Goal: Book appointment/travel/reservation

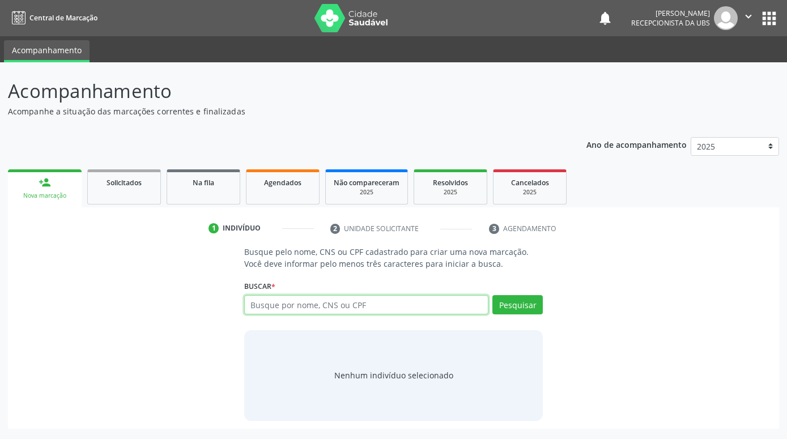
click at [438, 311] on input "text" at bounding box center [366, 304] width 244 height 19
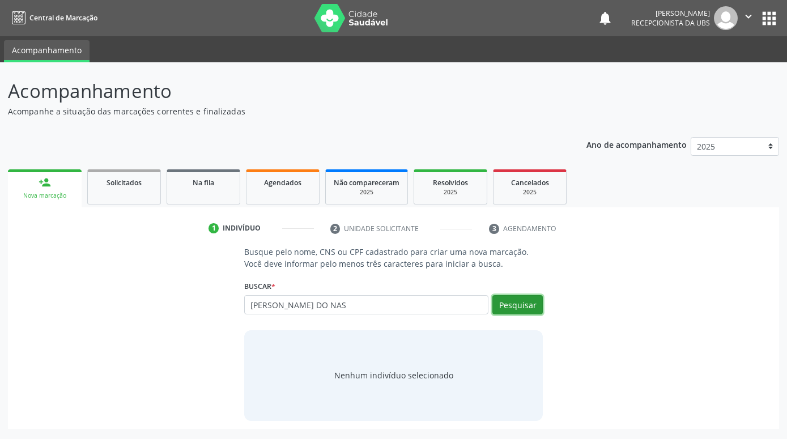
click at [500, 307] on button "Pesquisar" at bounding box center [518, 304] width 50 height 19
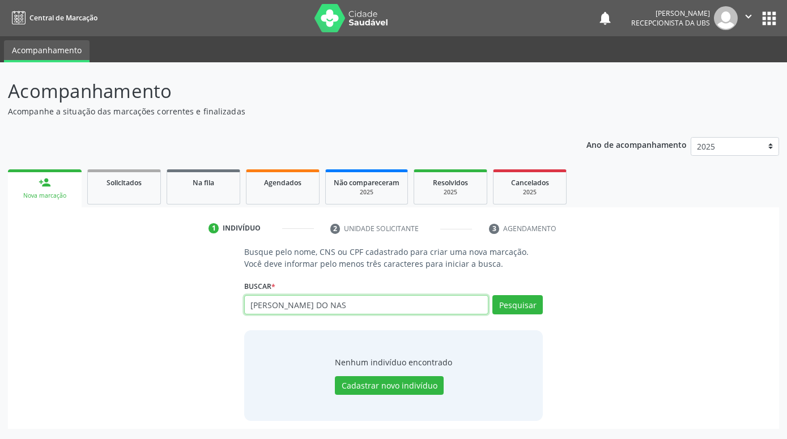
click at [380, 308] on input "FABIANA KELLY DO NAS" at bounding box center [366, 304] width 244 height 19
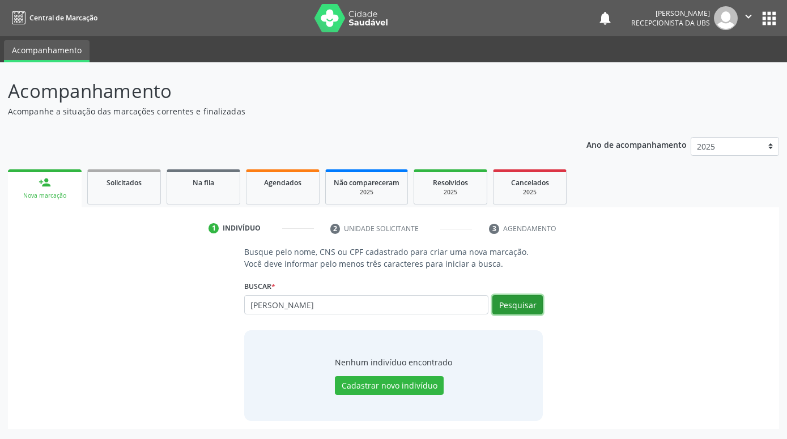
click at [518, 312] on button "Pesquisar" at bounding box center [518, 304] width 50 height 19
click at [537, 307] on button "Pesquisar" at bounding box center [518, 304] width 50 height 19
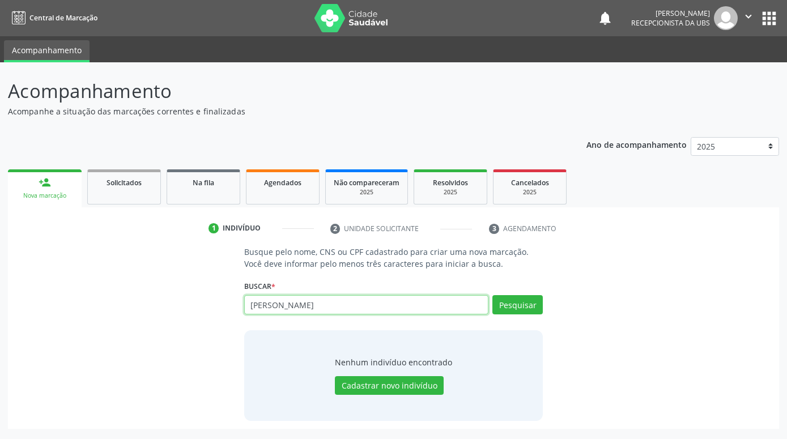
click at [477, 313] on input "FABIANA KELLY" at bounding box center [366, 304] width 244 height 19
type input "F"
click at [413, 307] on input "text" at bounding box center [366, 304] width 244 height 19
type input "MARIA IVANISE NOGUEIRA"
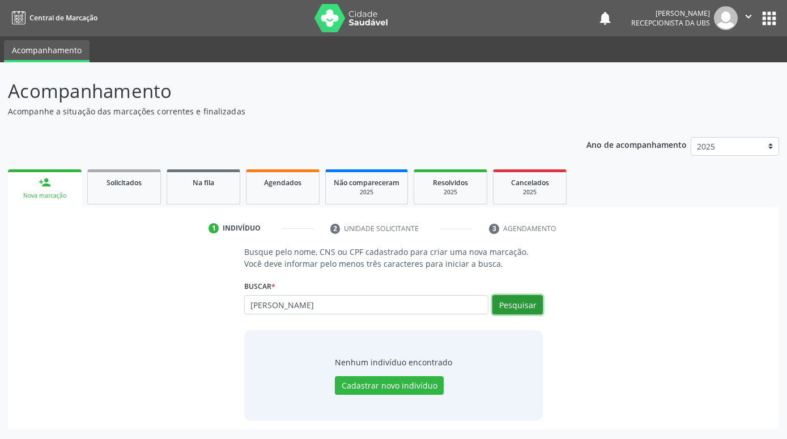
click at [515, 307] on button "Pesquisar" at bounding box center [518, 304] width 50 height 19
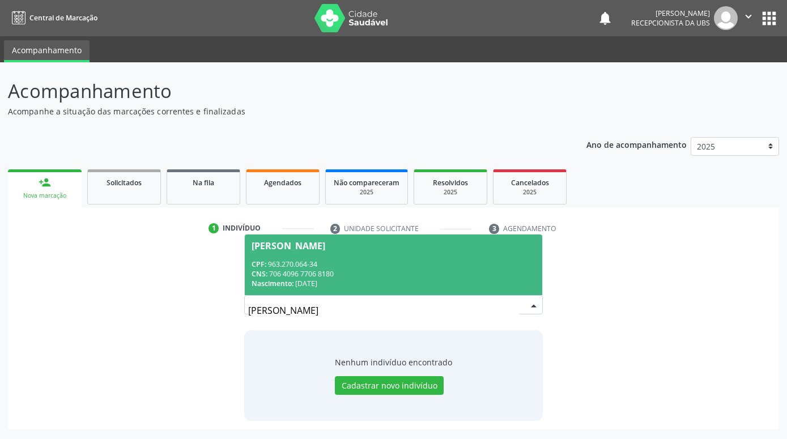
click at [366, 275] on div "CNS: 706 4096 7706 8180" at bounding box center [394, 274] width 284 height 10
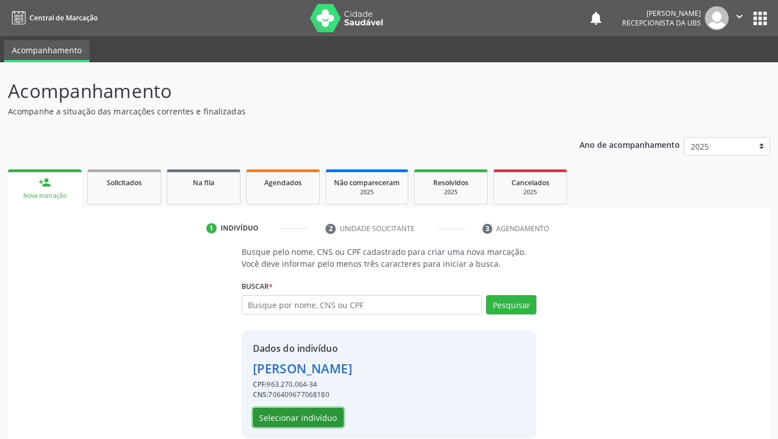
click at [336, 419] on button "Selecionar indivíduo" at bounding box center [298, 417] width 91 height 19
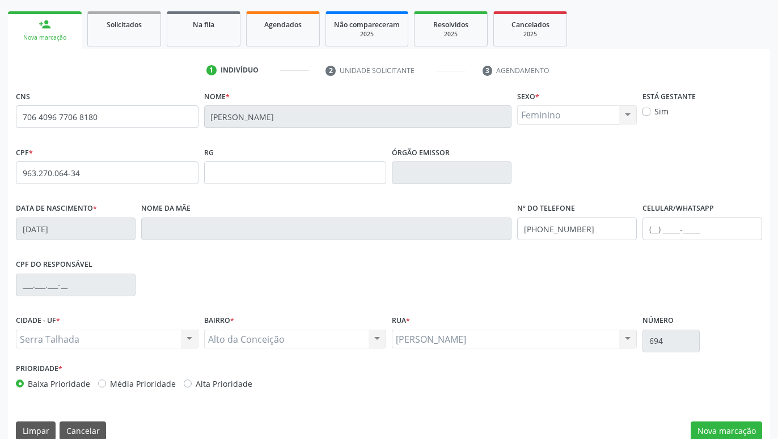
scroll to position [175, 0]
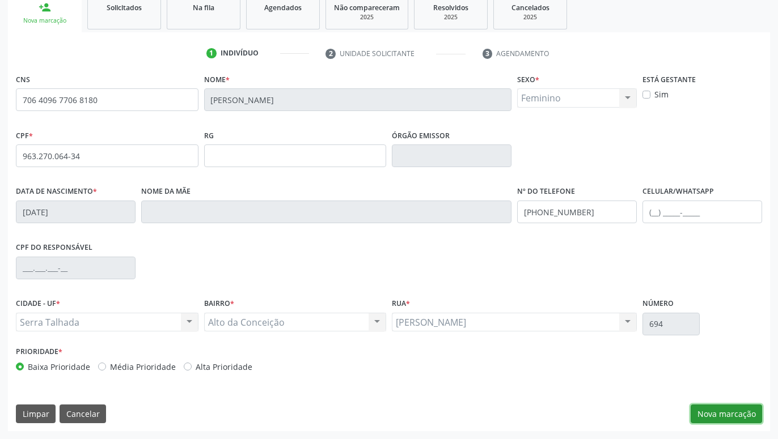
click at [749, 409] on button "Nova marcação" at bounding box center [725, 414] width 71 height 19
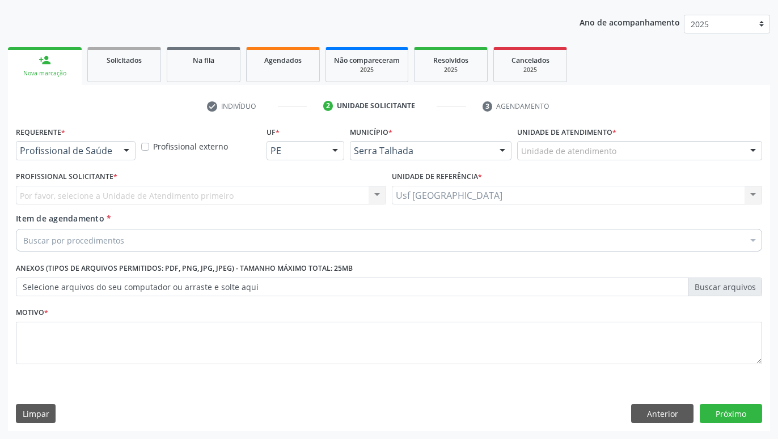
scroll to position [122, 0]
click at [116, 154] on div "Profissional de Saúde" at bounding box center [76, 150] width 120 height 19
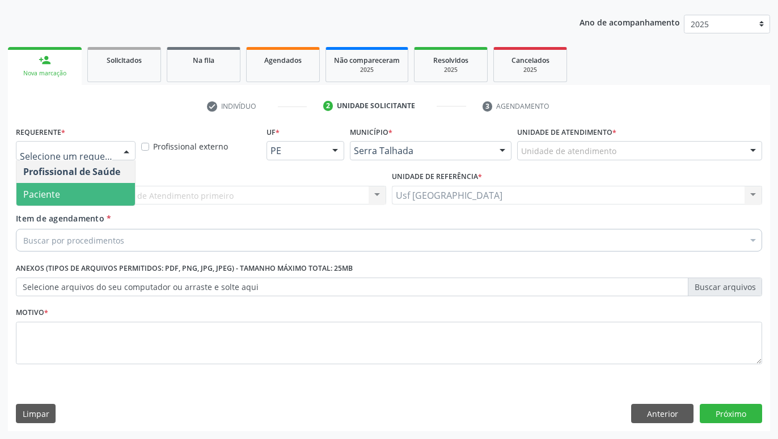
click at [65, 199] on span "Paciente" at bounding box center [75, 194] width 118 height 23
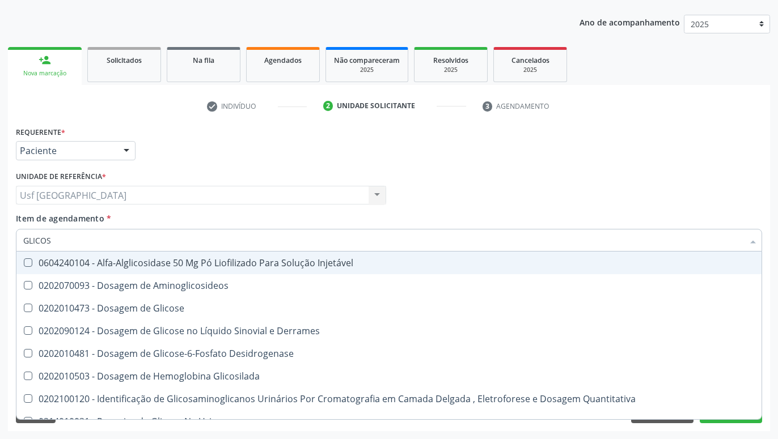
type input "GLICOSE"
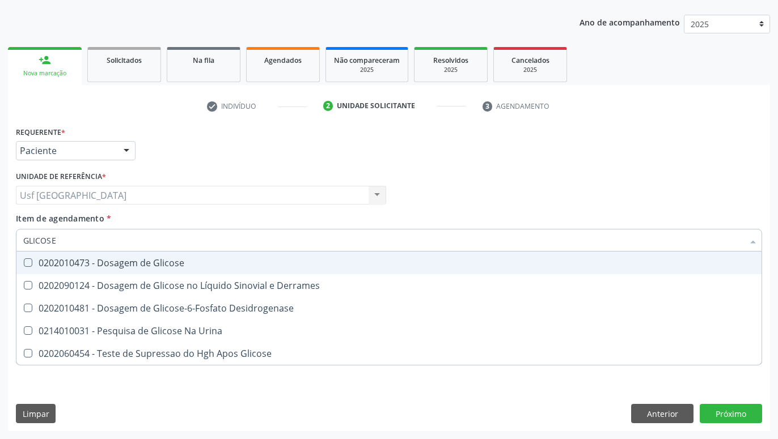
click at [131, 265] on div "0202010473 - Dosagem de Glicose" at bounding box center [388, 262] width 731 height 9
checkbox Glicose "true"
type input "GLICOS"
checkbox Glicose "false"
checkbox Desidrogenase "true"
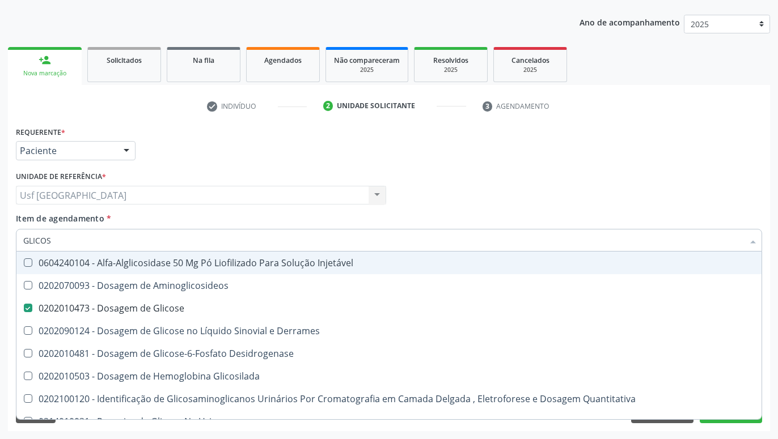
type input "GLICO"
checkbox Glicose "false"
checkbox Glicosilada "true"
type input "GLIC"
checkbox Glicosilada "false"
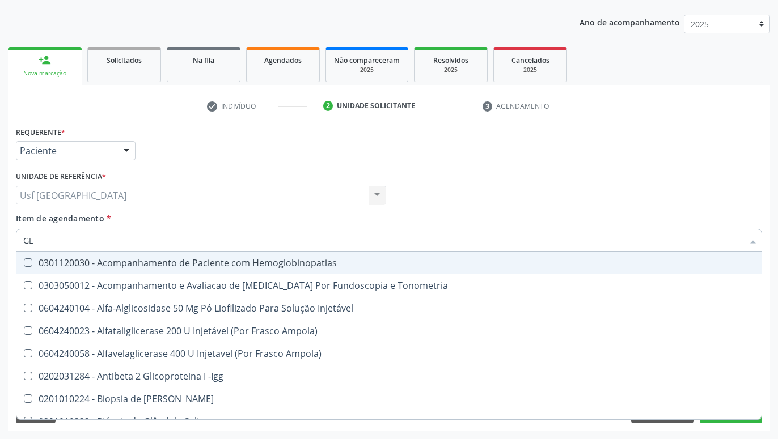
type input "G"
checkbox Glicose "false"
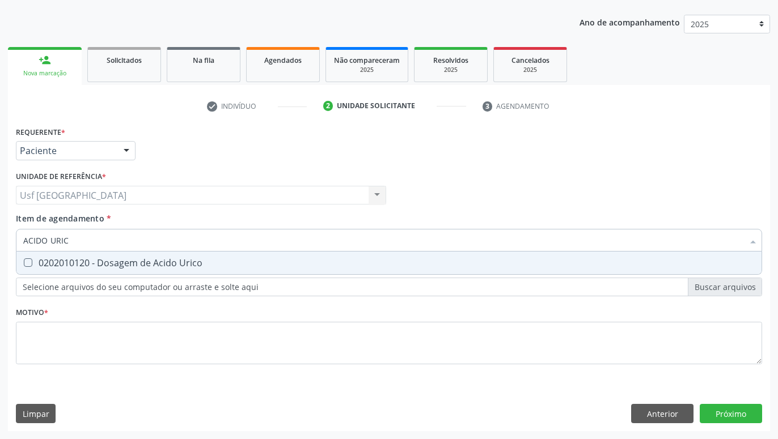
type input "ACIDO URICO"
click at [222, 265] on div "0202010120 - Dosagem de Acido Urico" at bounding box center [388, 262] width 731 height 9
checkbox Urico "true"
type input "ACIDO"
checkbox Urico "false"
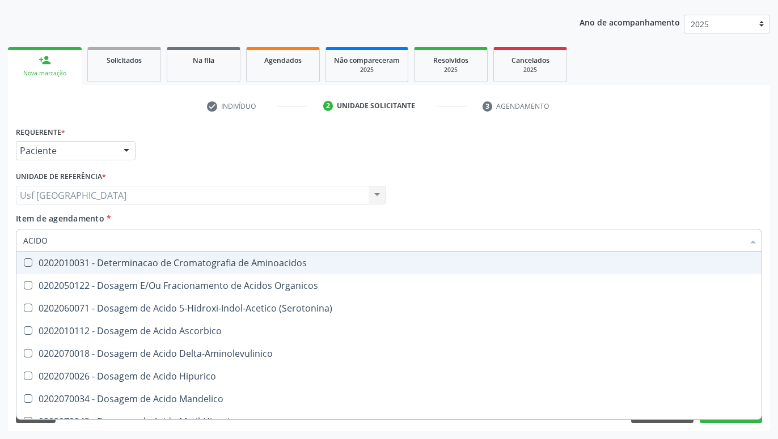
type input "ACID"
checkbox Urico "false"
checkbox Cromatografia\) "true"
type input "ACI"
checkbox Cromatografia\) "false"
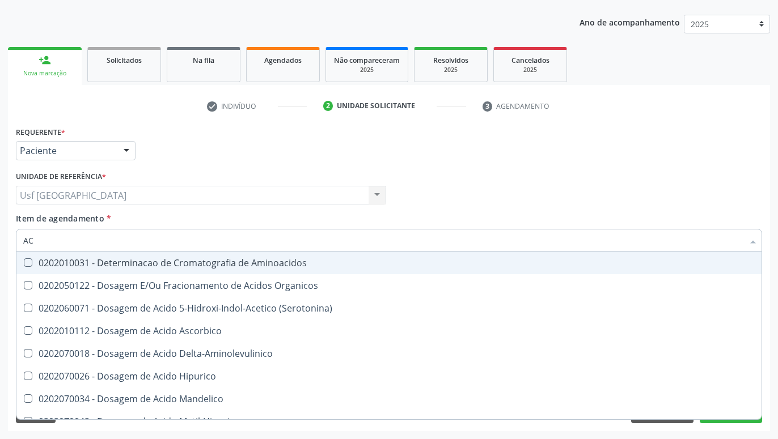
type input "A"
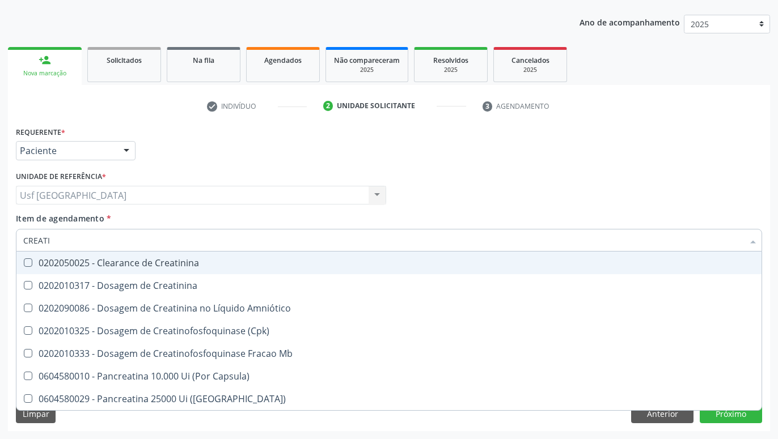
type input "CREATIN"
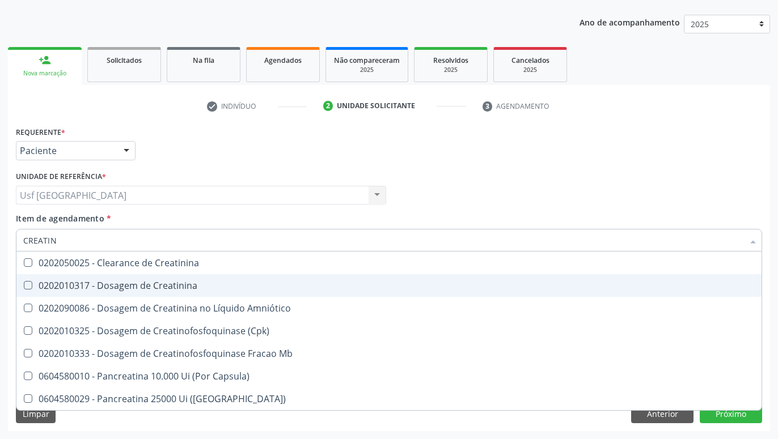
click at [188, 283] on div "0202010317 - Dosagem de Creatinina" at bounding box center [388, 285] width 731 height 9
checkbox Creatinina "true"
type input "CREAT"
checkbox Creatinina "false"
checkbox \(Cpk\) "true"
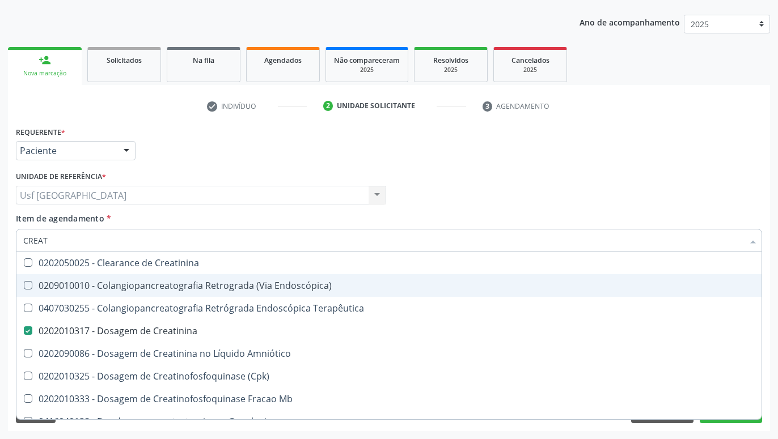
type input "CREA"
checkbox Creatinina "false"
checkbox Mb "true"
type input "CRE"
checkbox Mb "false"
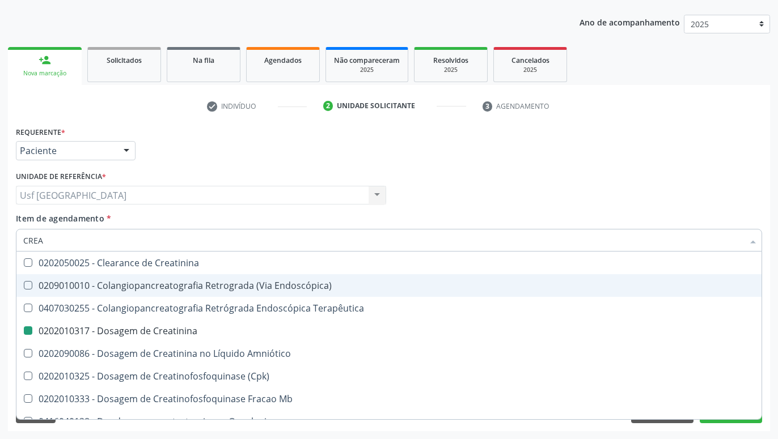
checkbox Oncologia "true"
type input "C"
checkbox Oncologia "false"
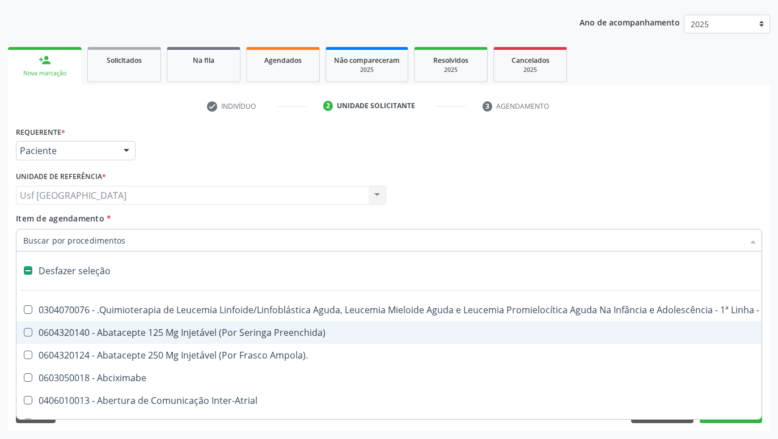
type input "U"
checkbox Cistometro "true"
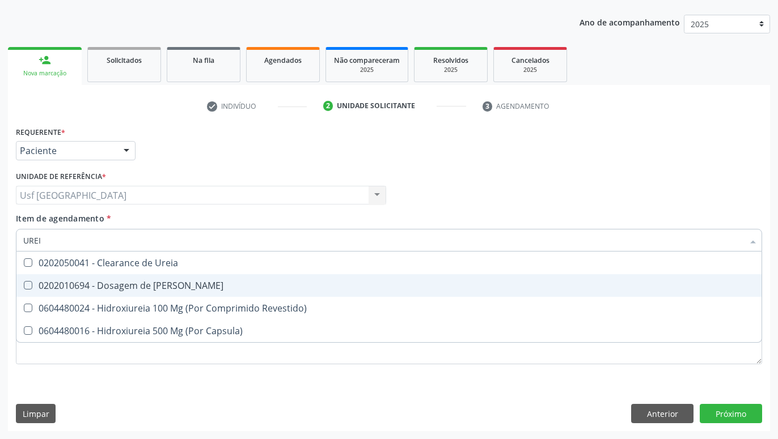
type input "UREIA"
click at [57, 286] on div "0202010694 - Dosagem de Ureia" at bounding box center [388, 285] width 731 height 9
checkbox Ureia "true"
type input "URE"
checkbox Ureia "false"
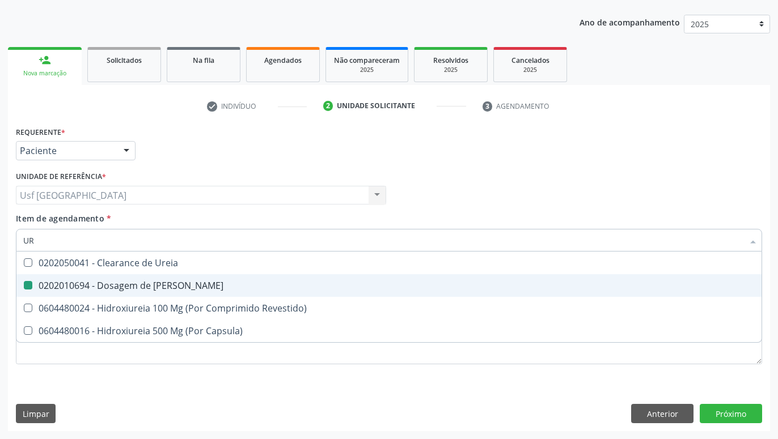
type input "U"
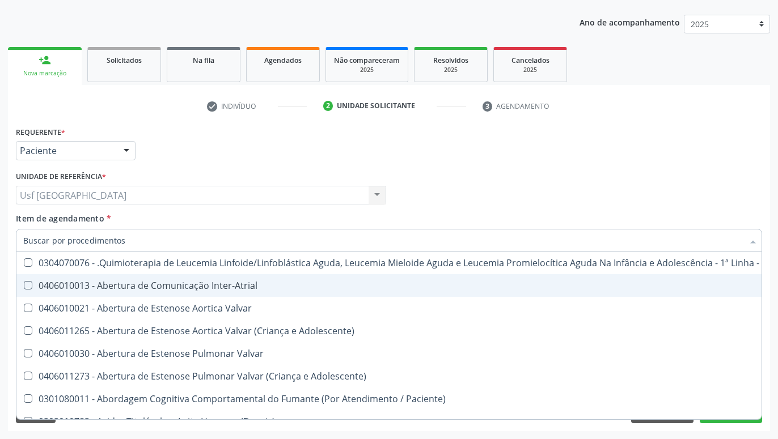
checkbox Urico "false"
checkbox Ureia "false"
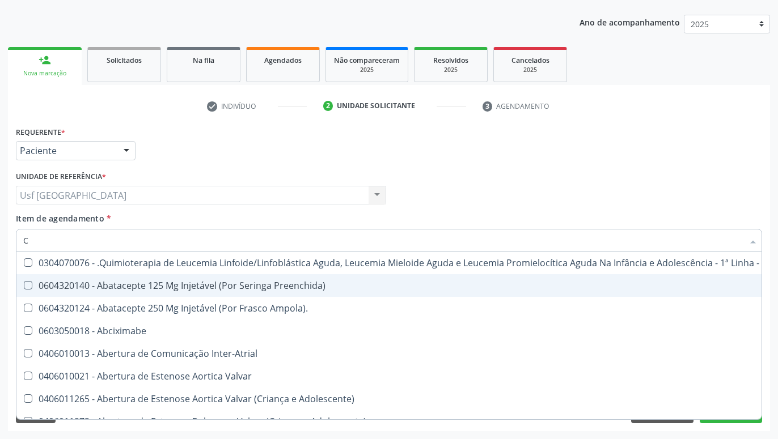
type input "CO"
checkbox Coclear "true"
checkbox Tempo "true"
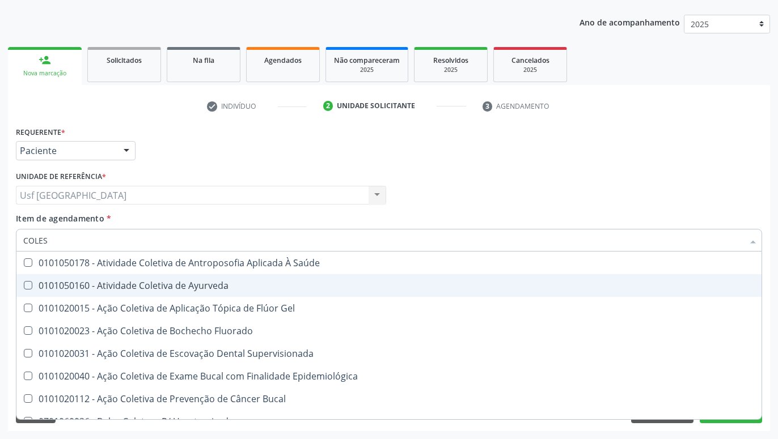
type input "COLEST"
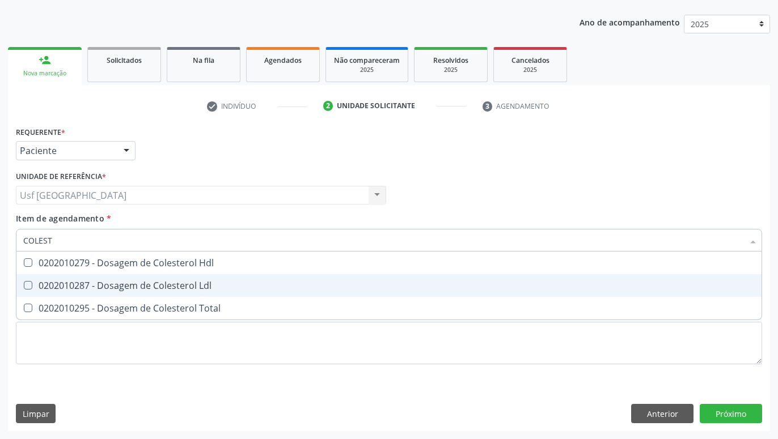
click at [58, 283] on div "0202010287 - Dosagem de Colesterol Ldl" at bounding box center [388, 285] width 731 height 9
checkbox Ldl "true"
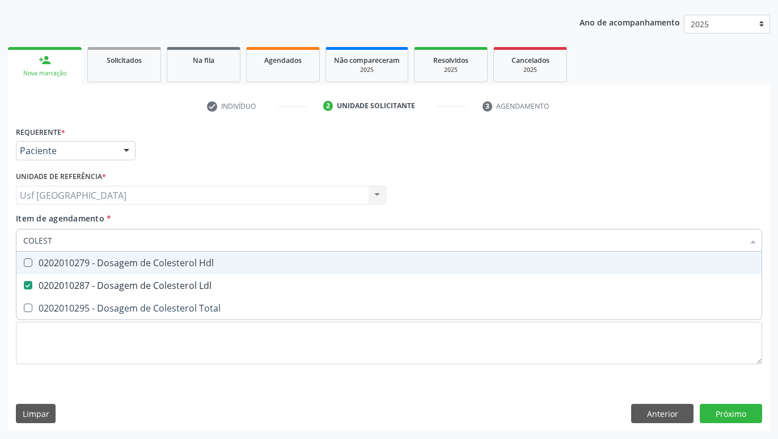
click at [57, 260] on div "0202010279 - Dosagem de Colesterol Hdl" at bounding box center [388, 262] width 731 height 9
checkbox Hdl "true"
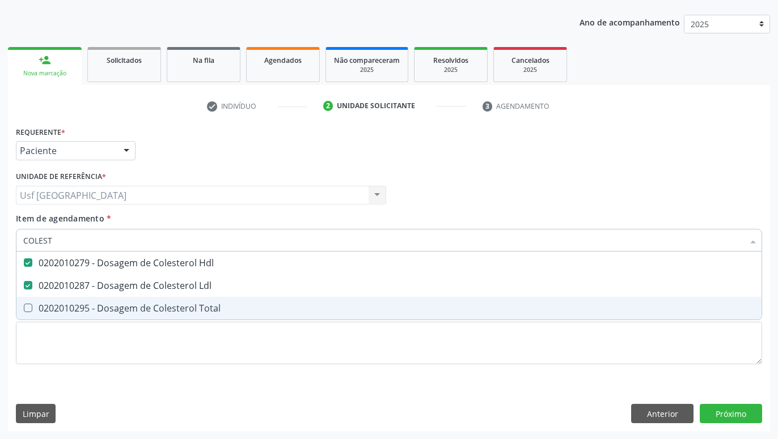
click at [55, 310] on div "0202010295 - Dosagem de Colesterol Total" at bounding box center [388, 308] width 731 height 9
checkbox Total "true"
type input "COLE"
checkbox Hdl "false"
checkbox Ldl "false"
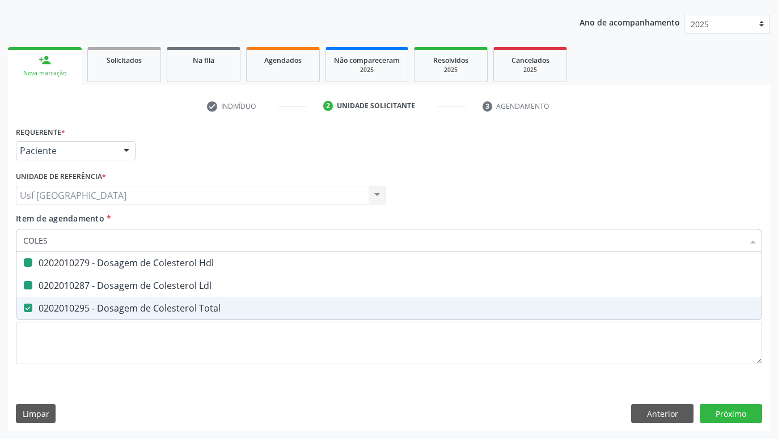
checkbox Total "false"
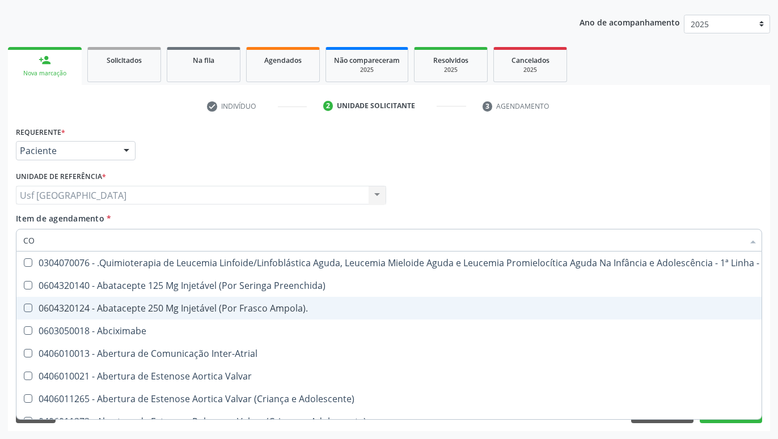
type input "C"
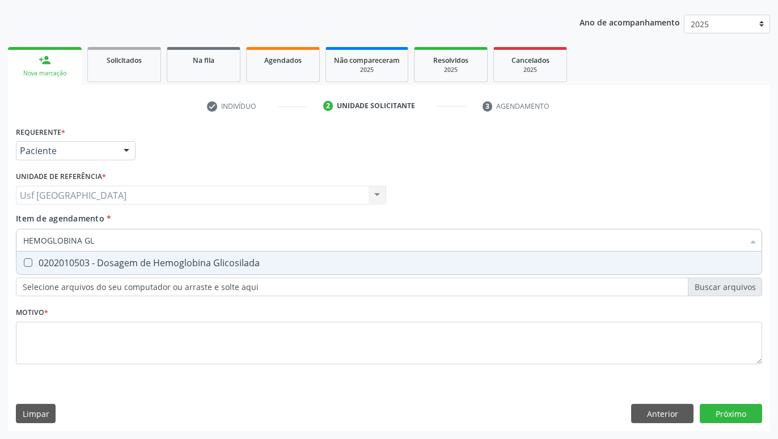
type input "HEMOGLOBINA GLI"
click at [66, 264] on div "0202010503 - Dosagem de Hemoglobina Glicosilada" at bounding box center [388, 262] width 731 height 9
checkbox Glicosilada "true"
type input "HEMOGLOBINA"
checkbox Glicosilada "false"
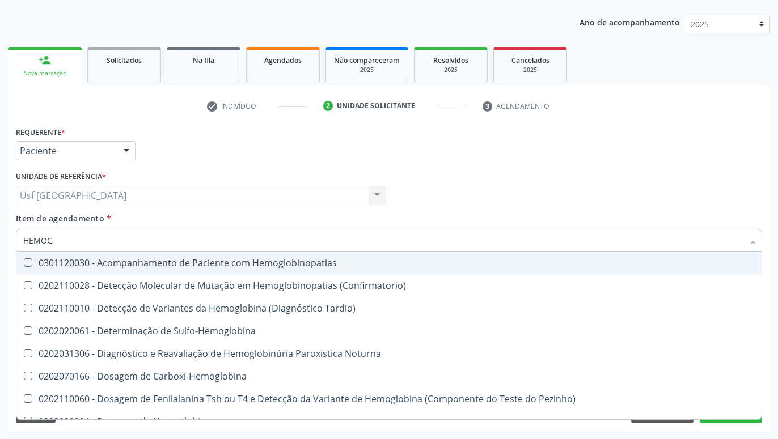
type input "HEMO"
checkbox Glicosilada "false"
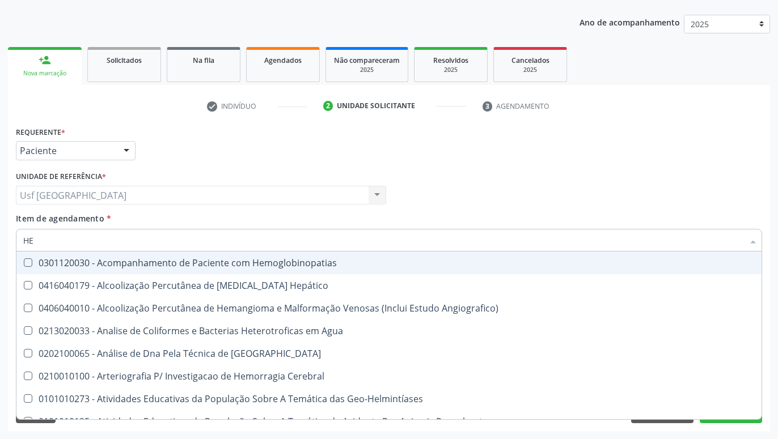
type input "H"
checkbox Glicosilada "false"
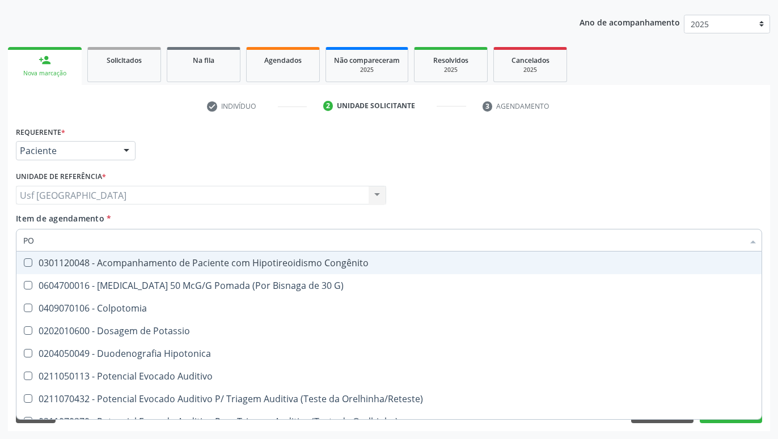
type input "P"
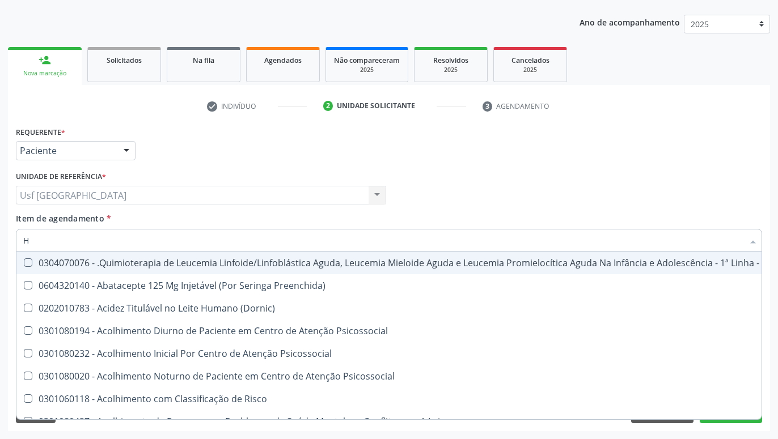
type input "HE"
checkbox Pulmão "true"
type input "HEM"
checkbox Fenilcetonúria "true"
checkbox Pulmão "false"
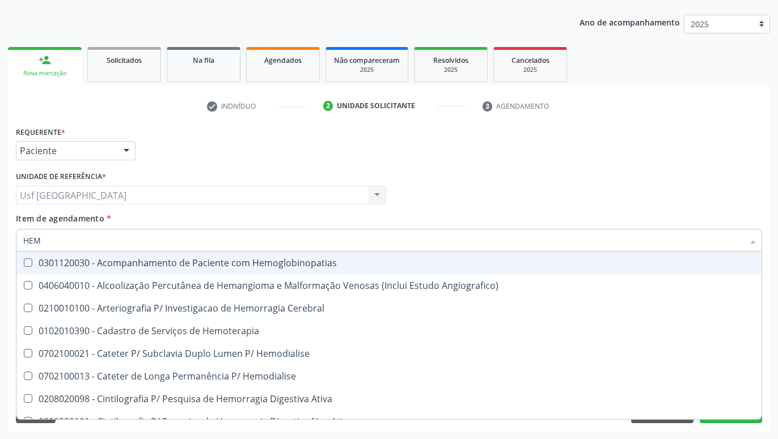
type input "HEMO"
checkbox Hemacias "true"
checkbox Glicosilada "false"
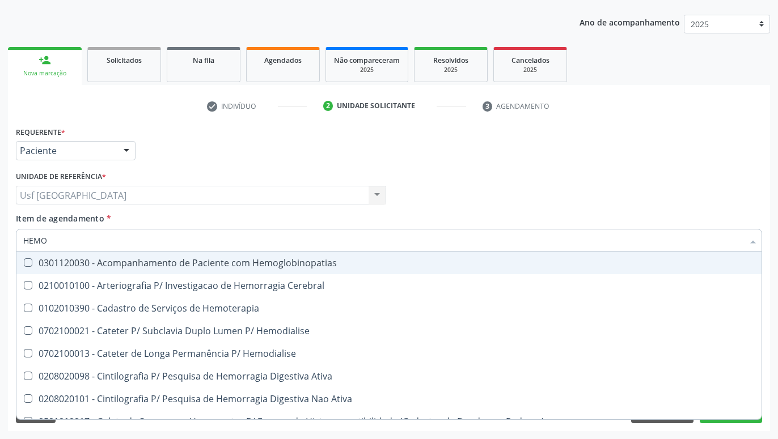
type input "HEMOG"
checkbox Tardio\) "true"
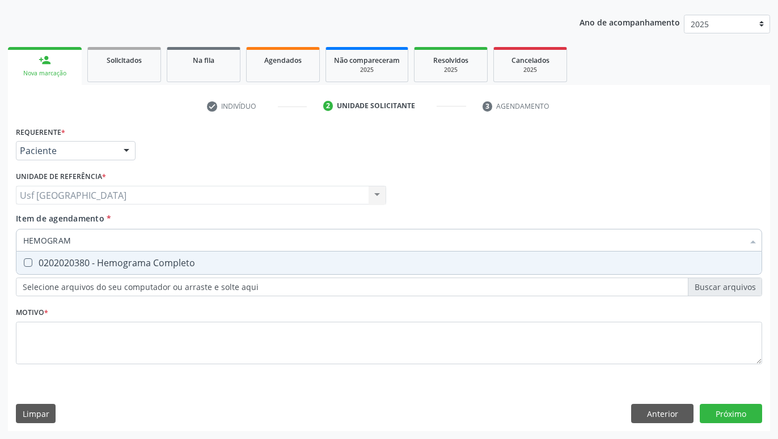
type input "HEMOGRAMA"
click at [84, 258] on div "0202020380 - Hemograma Completo" at bounding box center [388, 262] width 731 height 9
checkbox Completo "true"
type input "HEMOG"
checkbox Completo "false"
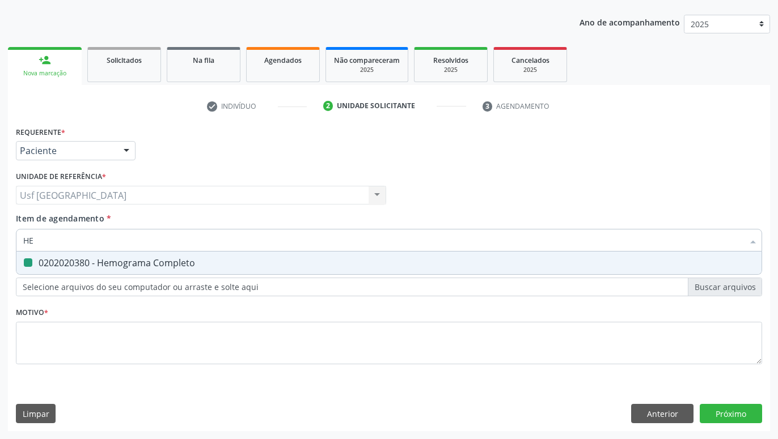
type input "H"
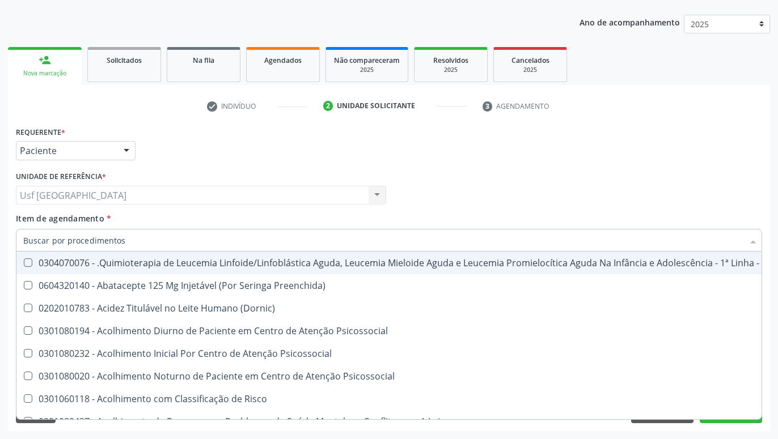
checkbox Hdl "false"
checkbox Glicosilada "false"
checkbox Completo "false"
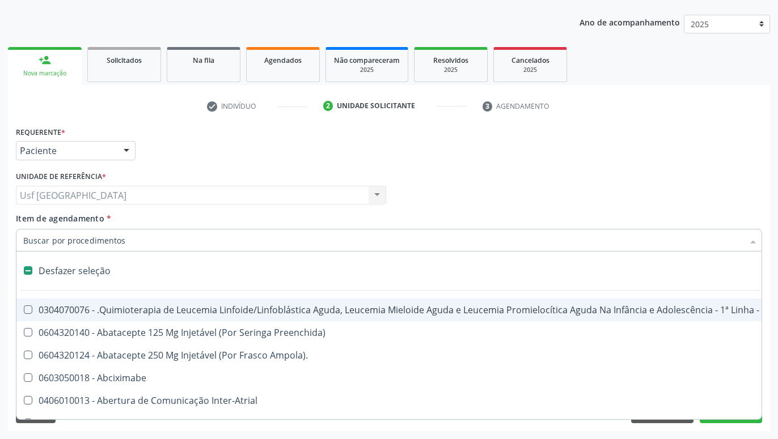
type input "U"
checkbox Cistometro "true"
checkbox Leprae "true"
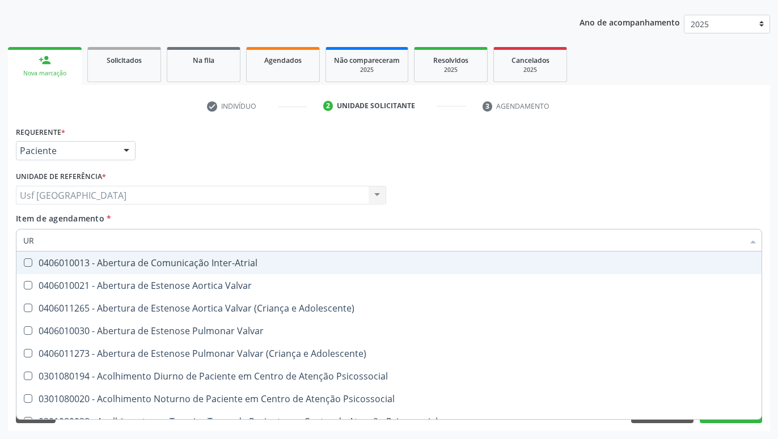
type input "URI"
checkbox B "true"
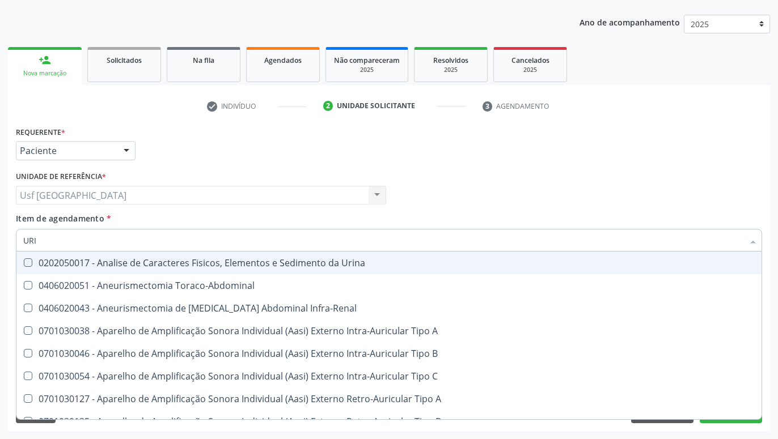
type input "URIN"
checkbox Urico "false"
type input "URINA"
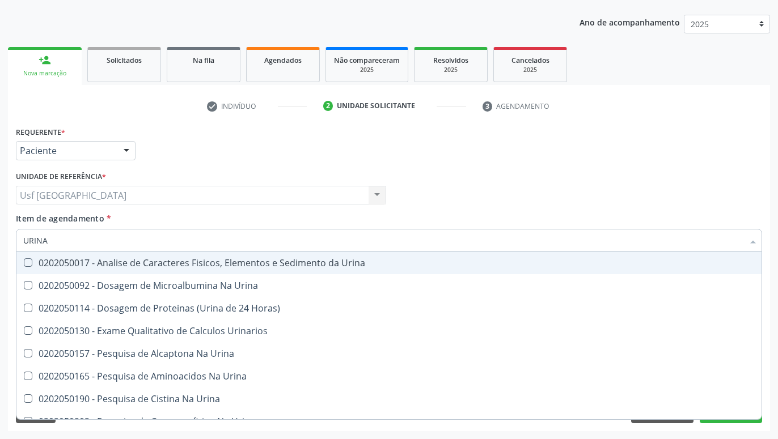
click at [133, 260] on div "0202050017 - Analise de Caracteres Fisicos, Elementos e Sedimento da Urina" at bounding box center [388, 262] width 731 height 9
checkbox Urina "true"
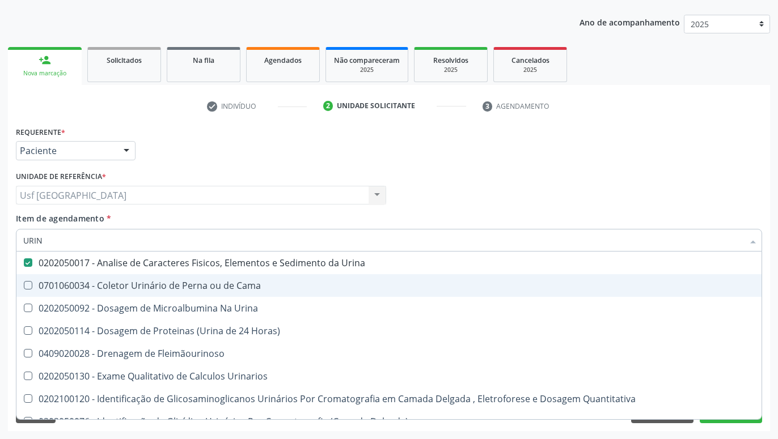
type input "URI"
checkbox Eletroforese\) "true"
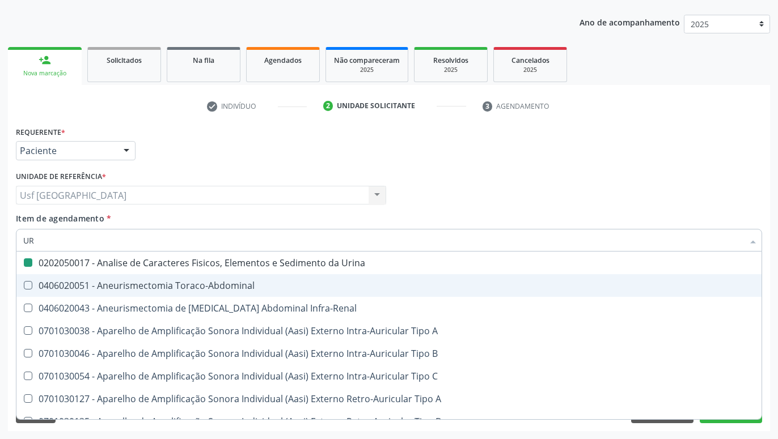
type input "U"
checkbox Urina "false"
checkbox Cônica "false"
checkbox Urico "false"
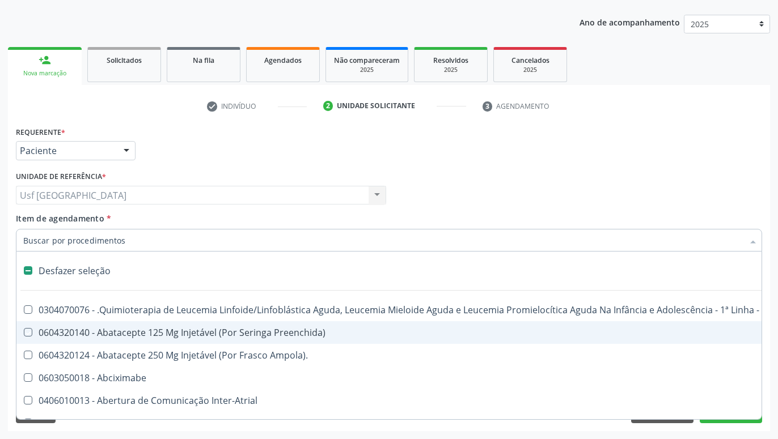
click at [524, 180] on div "Profissional Solicitante Por favor, selecione a Unidade de Atendimento primeiro…" at bounding box center [389, 190] width 752 height 44
checkbox Preenchida\) "true"
checkbox Ampola\)\ "true"
checkbox Abciximabe "true"
checkbox Inter-Atrial "true"
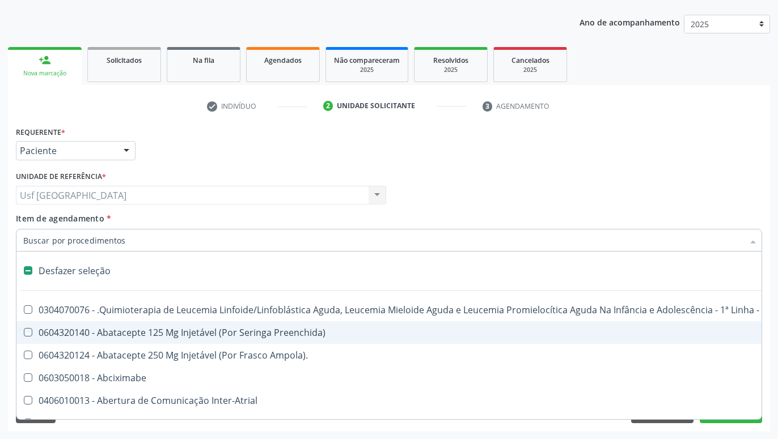
checkbox Valvar "true"
checkbox Adolescente\) "true"
checkbox Valvar "true"
checkbox Adolescente\) "true"
checkbox Paciente\) "true"
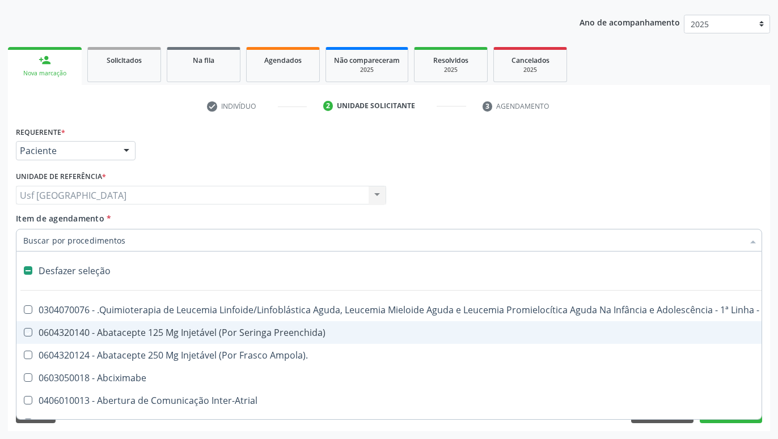
checkbox Dente\) "true"
checkbox Urina "false"
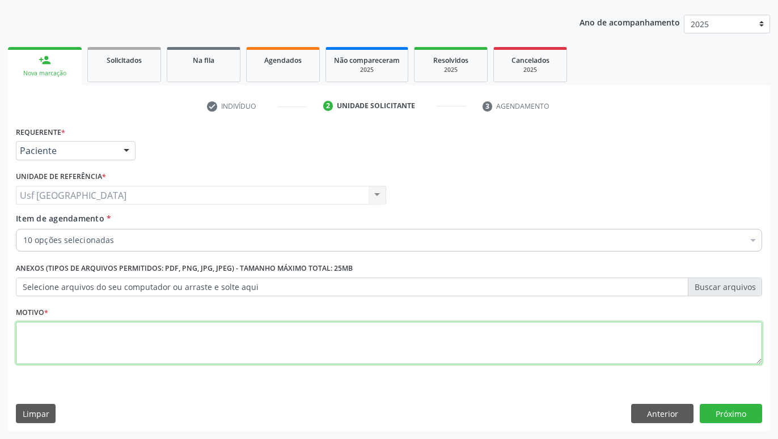
click at [441, 352] on textarea at bounding box center [389, 343] width 746 height 43
type textarea "."
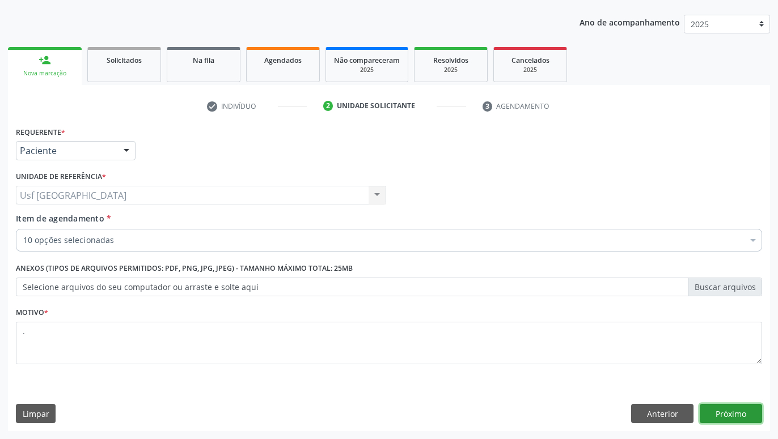
click at [739, 415] on button "Próximo" at bounding box center [730, 413] width 62 height 19
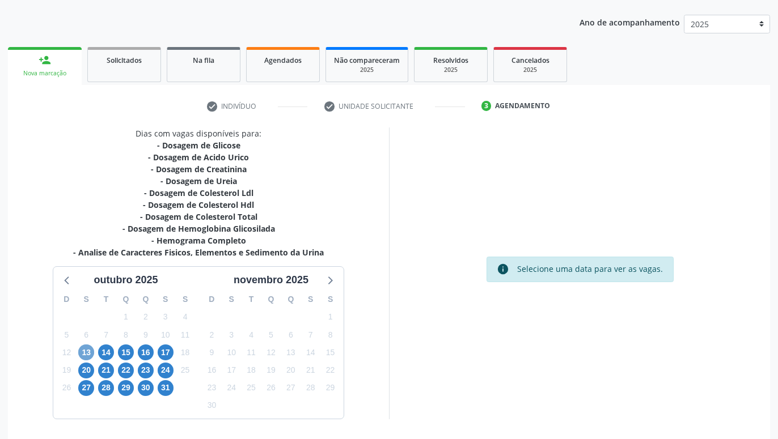
click at [81, 354] on span "13" at bounding box center [86, 353] width 16 height 16
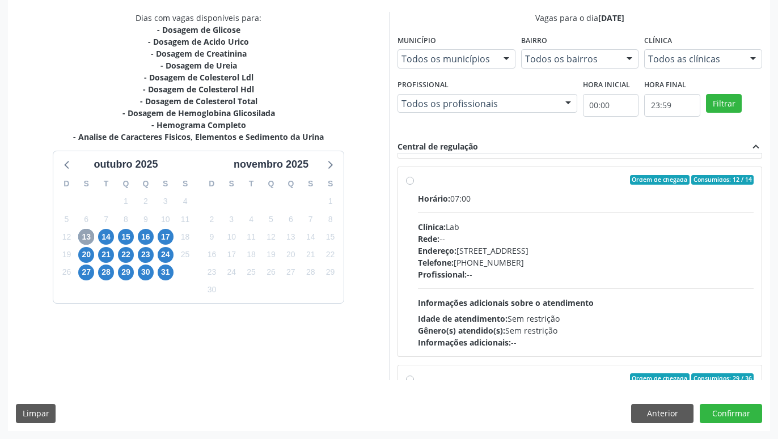
scroll to position [388, 0]
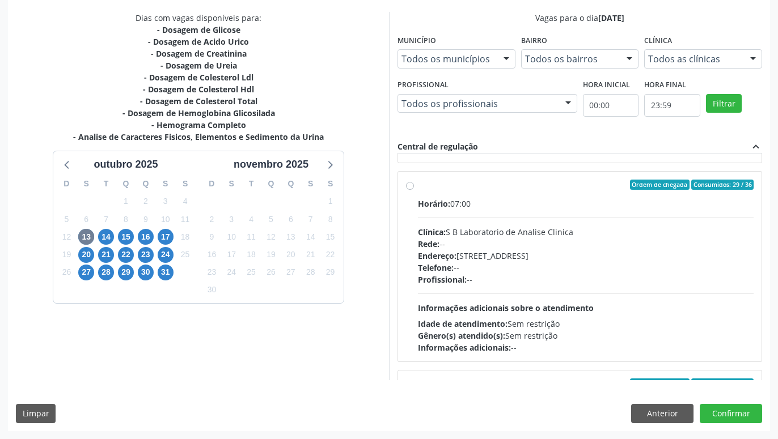
click at [418, 186] on label "Ordem de chegada Consumidos: 29 / 36 Horário: 07:00 Clínica: S B Laboratorio de…" at bounding box center [586, 267] width 336 height 174
click at [408, 186] on input "Ordem de chegada Consumidos: 29 / 36 Horário: 07:00 Clínica: S B Laboratorio de…" at bounding box center [410, 185] width 8 height 10
radio input "true"
click at [735, 415] on button "Confirmar" at bounding box center [730, 413] width 62 height 19
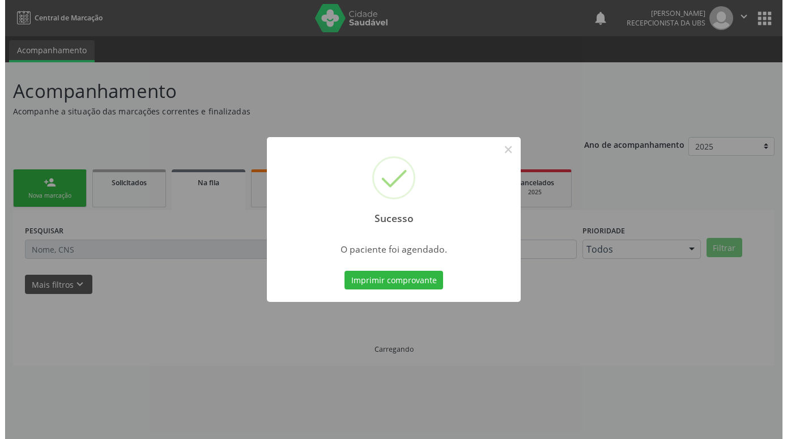
scroll to position [0, 0]
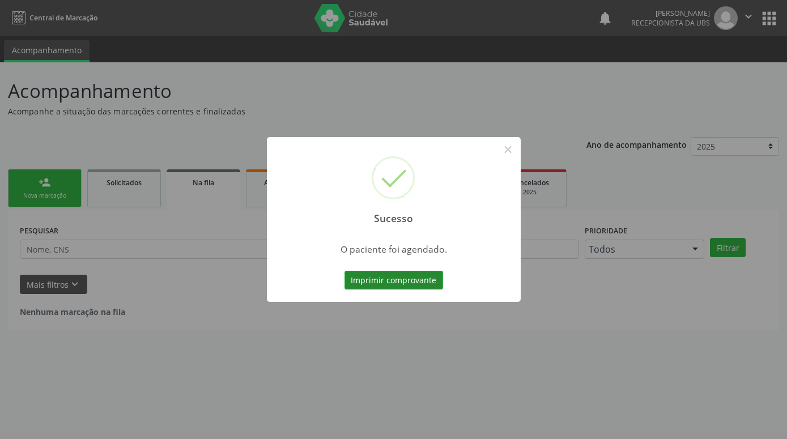
click at [431, 278] on button "Imprimir comprovante" at bounding box center [394, 280] width 99 height 19
